Goal: Information Seeking & Learning: Learn about a topic

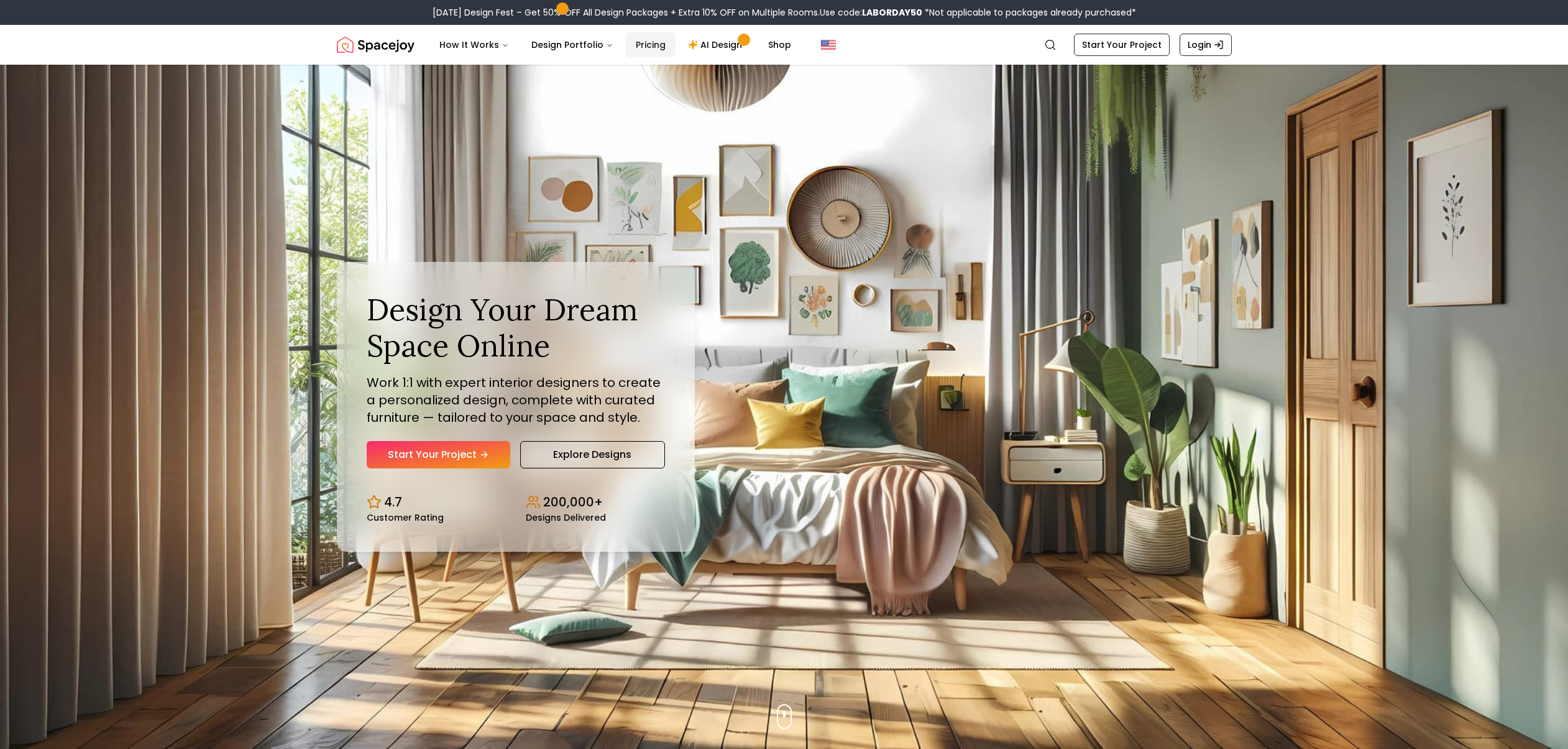
click at [643, 40] on link "Pricing" at bounding box center [650, 45] width 49 height 25
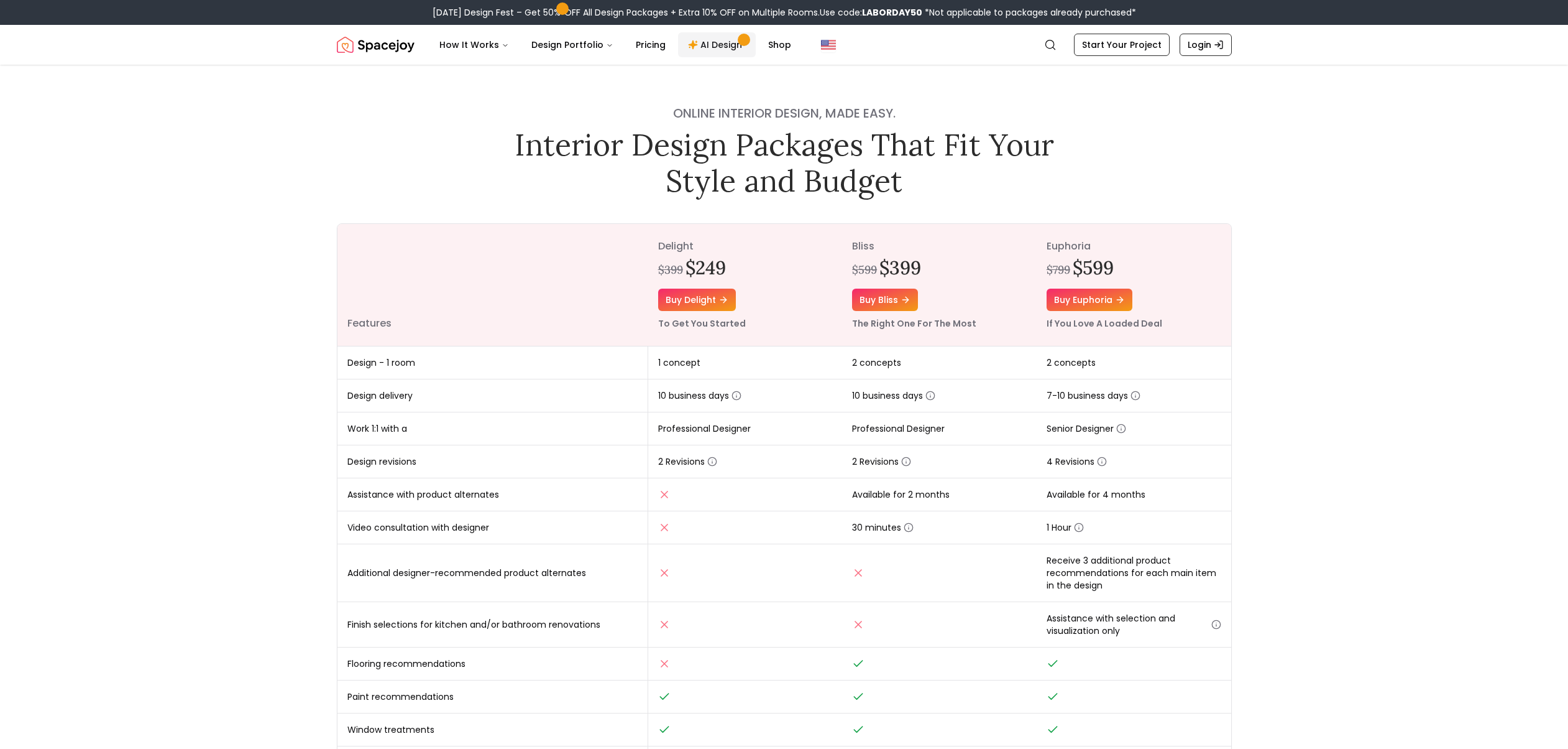
click at [709, 49] on link "AI Design" at bounding box center [717, 45] width 77 height 25
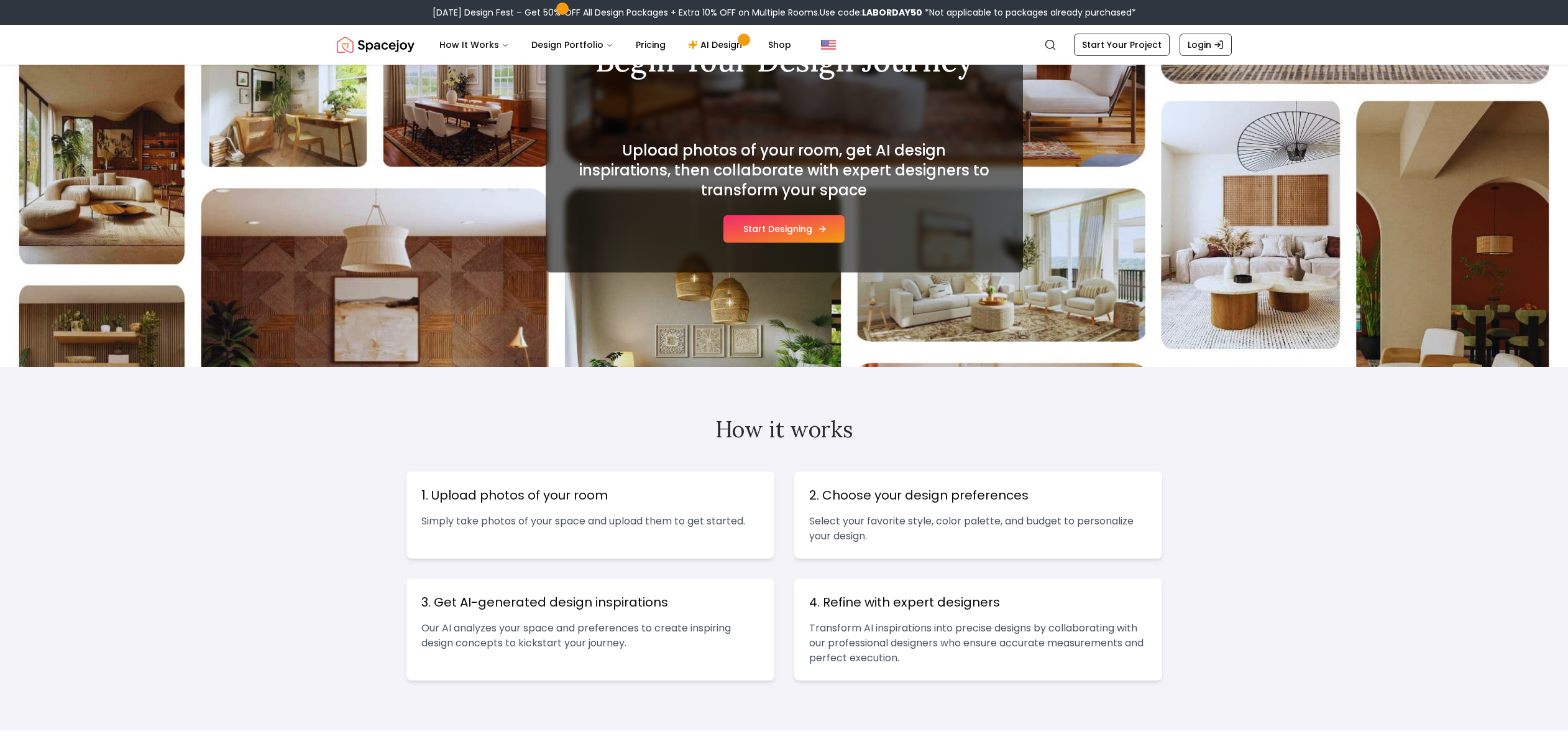
scroll to position [139, 0]
